Goal: Information Seeking & Learning: Learn about a topic

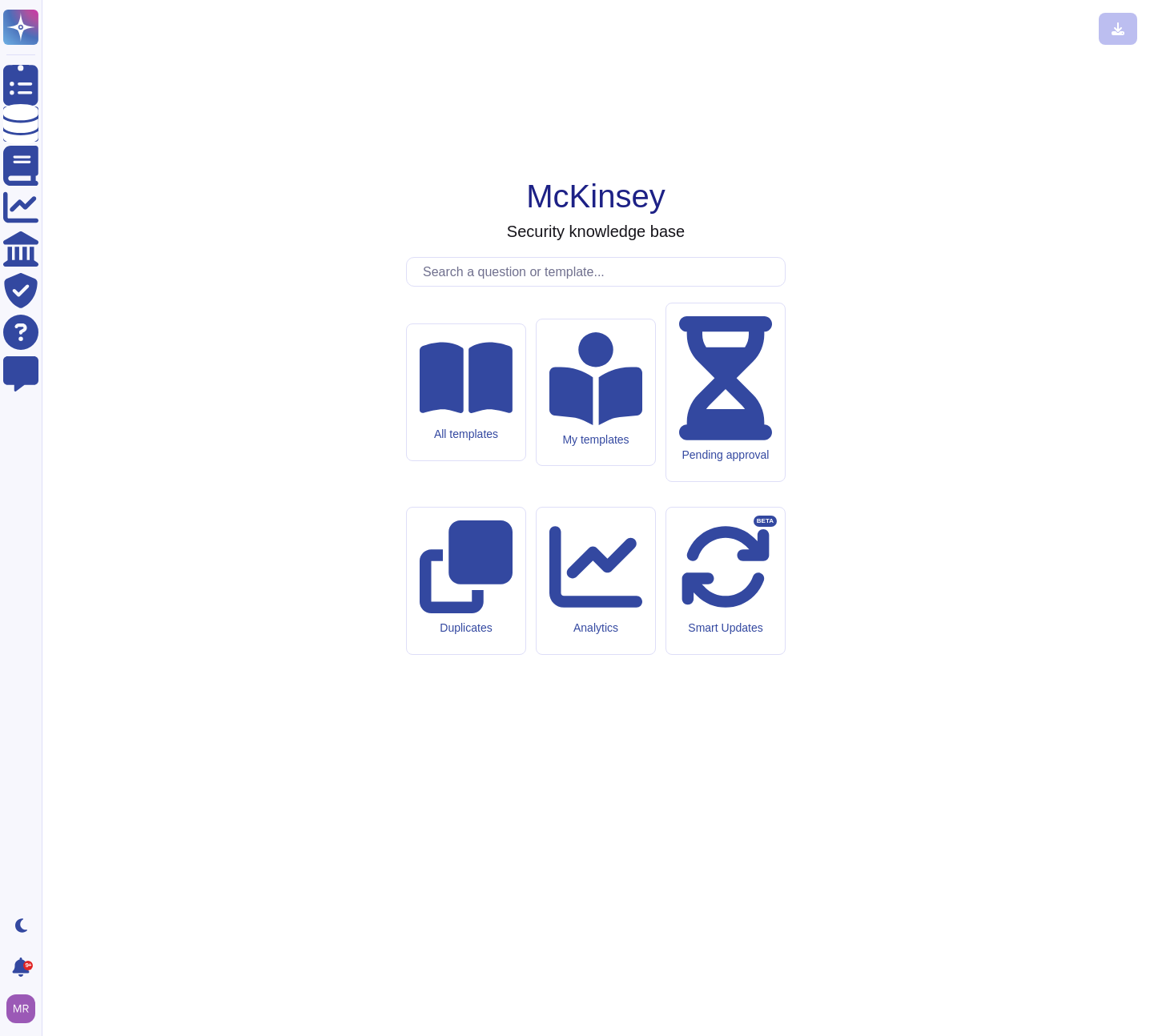
click at [543, 285] on input "text" at bounding box center [599, 271] width 370 height 28
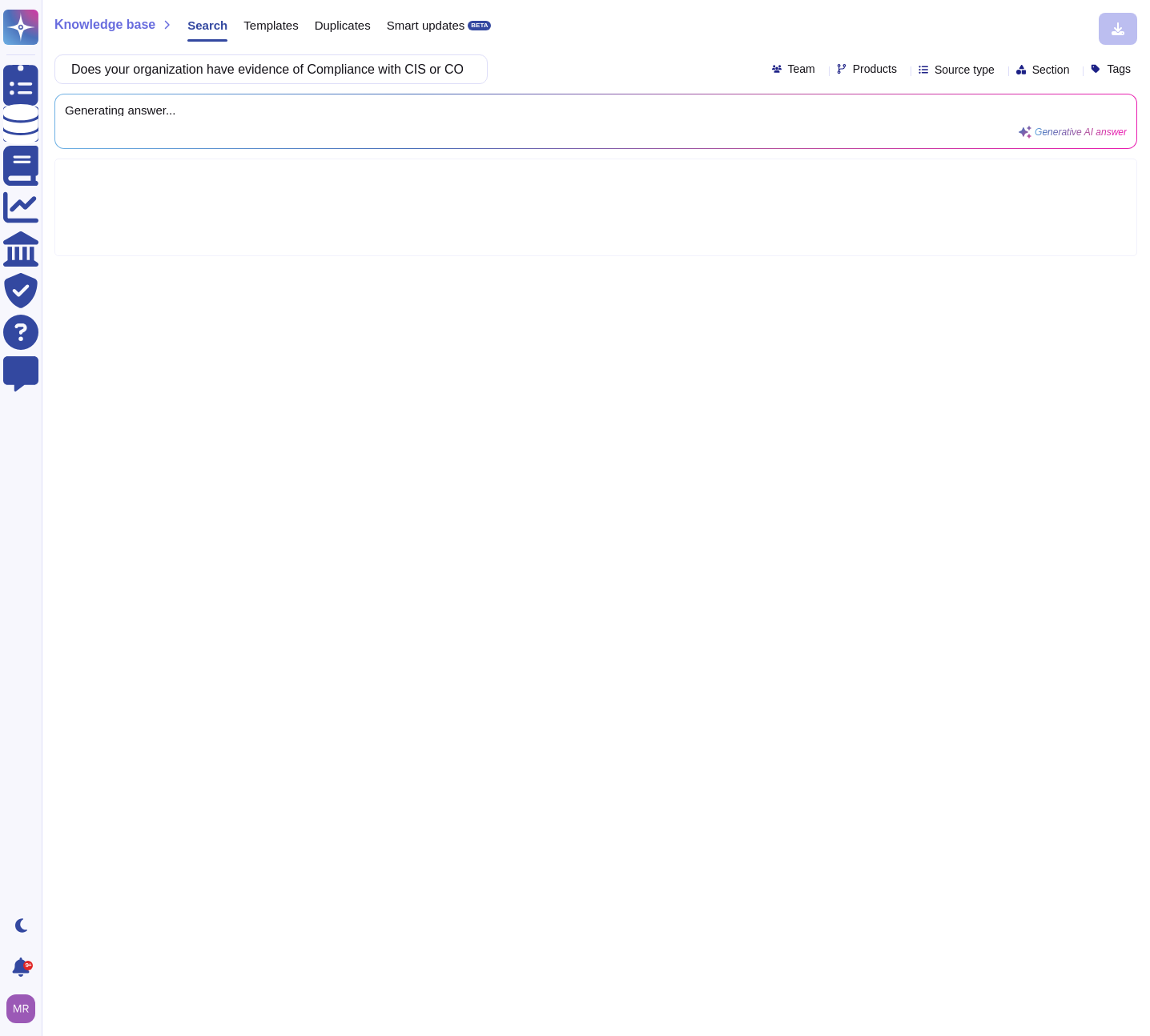
scroll to position [0, 117]
